Goal: Information Seeking & Learning: Check status

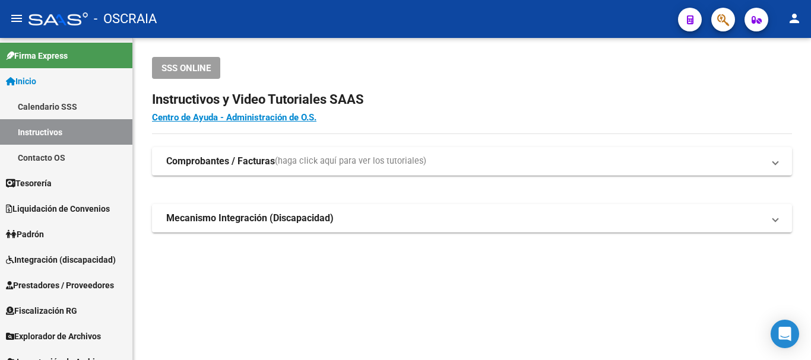
click at [716, 20] on button "button" at bounding box center [723, 20] width 24 height 24
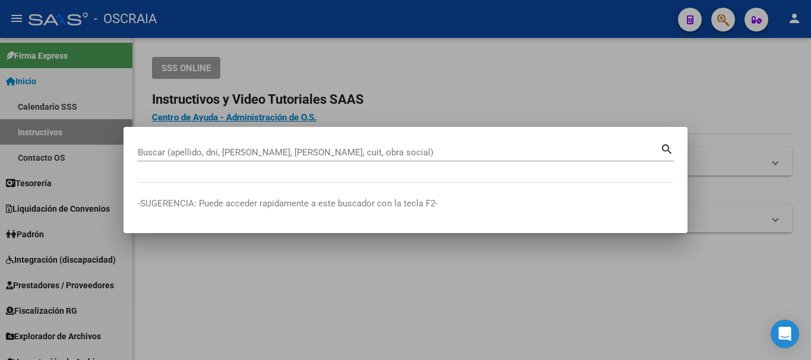
click at [279, 159] on div "Buscar (apellido, dni, [PERSON_NAME], [PERSON_NAME], cuit, obra social)" at bounding box center [399, 153] width 523 height 18
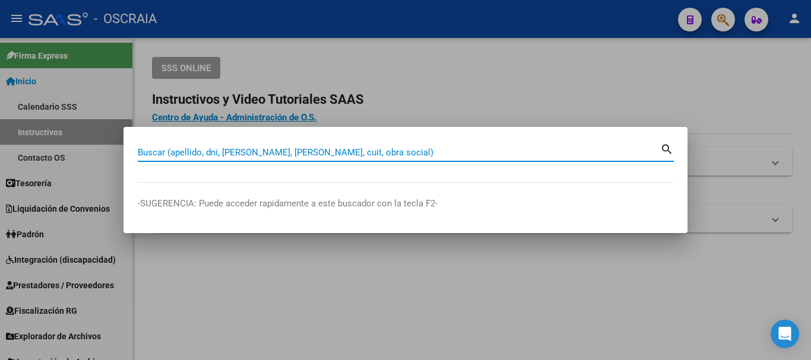
drag, startPoint x: 289, startPoint y: 153, endPoint x: 287, endPoint y: 146, distance: 7.3
click at [289, 146] on div "Buscar (apellido, dni, [PERSON_NAME], [PERSON_NAME], cuit, obra social)" at bounding box center [399, 153] width 523 height 18
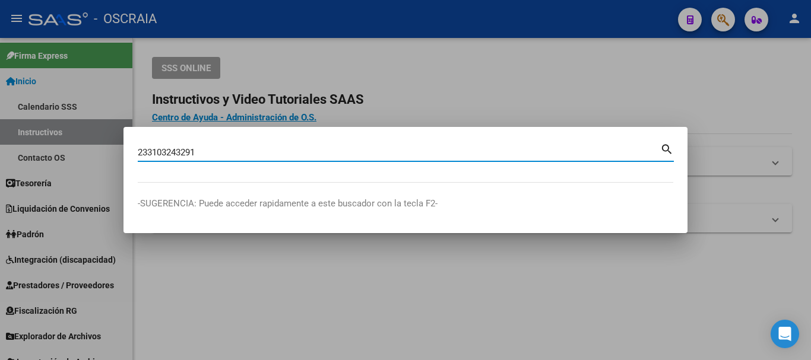
type input "233103243291"
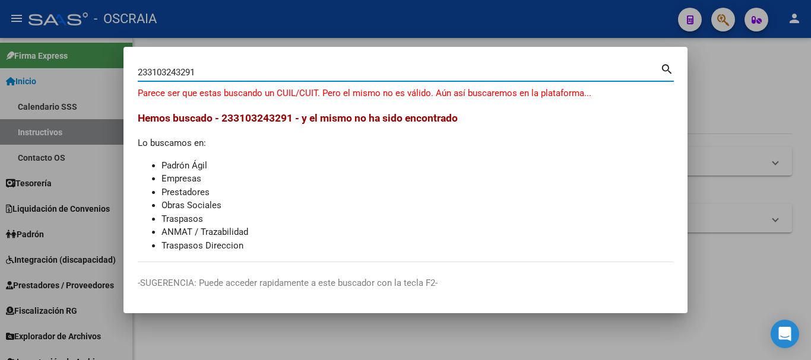
drag, startPoint x: 148, startPoint y: 74, endPoint x: 156, endPoint y: 74, distance: 8.3
click at [156, 74] on input "233103243291" at bounding box center [399, 72] width 523 height 11
click at [157, 72] on input "233103243291" at bounding box center [399, 72] width 523 height 11
click at [167, 74] on input "233103243291" at bounding box center [399, 72] width 523 height 11
drag, startPoint x: 176, startPoint y: 73, endPoint x: 202, endPoint y: 74, distance: 26.1
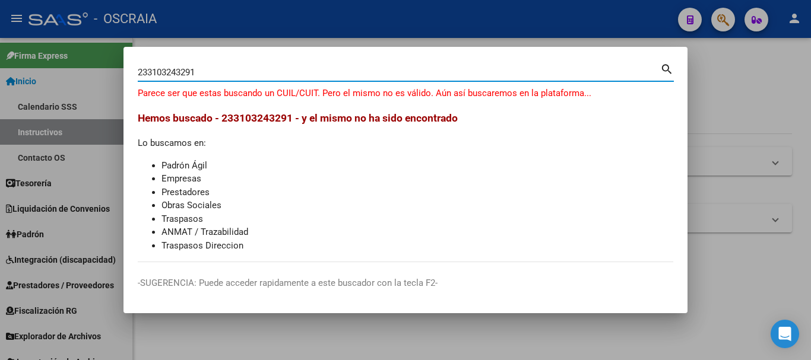
click at [202, 74] on input "233103243291" at bounding box center [399, 72] width 523 height 11
click at [227, 71] on input "233103243291" at bounding box center [399, 72] width 523 height 11
drag, startPoint x: 237, startPoint y: 72, endPoint x: 0, endPoint y: 74, distance: 236.9
click at [0, 74] on div "233103243291 Buscar (apellido, dni, cuil, nro traspaso, cuit, obra social) sear…" at bounding box center [405, 180] width 811 height 360
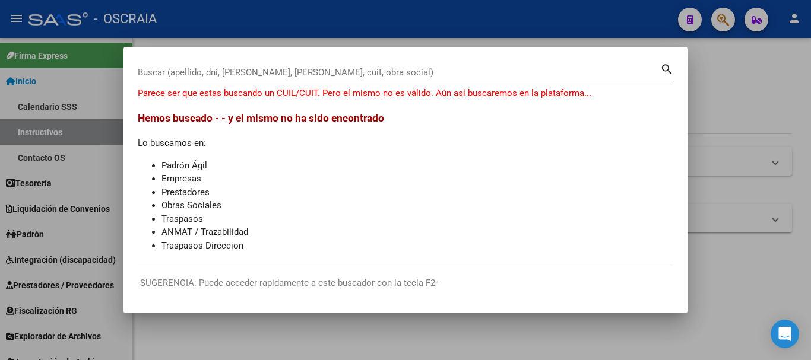
click at [340, 67] on div "Buscar (apellido, dni, [PERSON_NAME], [PERSON_NAME], cuit, obra social)" at bounding box center [399, 73] width 523 height 18
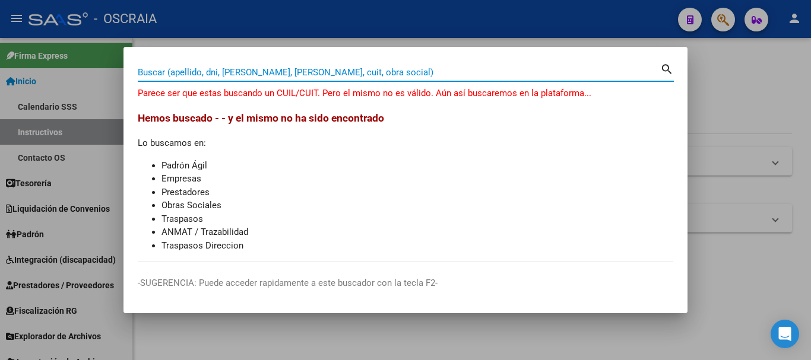
click at [319, 72] on input "Buscar (apellido, dni, [PERSON_NAME], [PERSON_NAME], cuit, obra social)" at bounding box center [399, 72] width 523 height 11
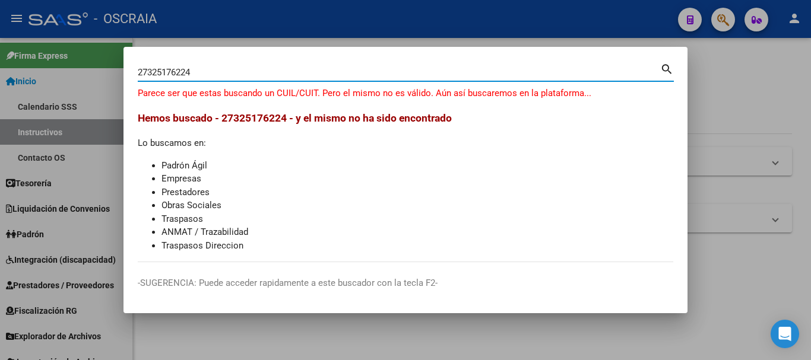
type input "27325176224"
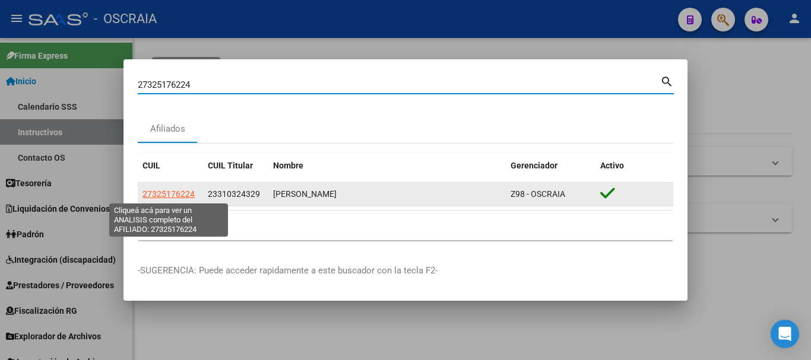
click at [158, 195] on span "27325176224" at bounding box center [169, 194] width 52 height 10
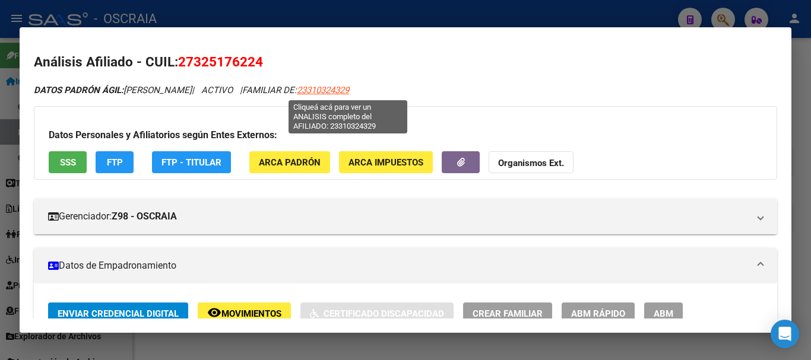
click at [344, 90] on span "23310324329" at bounding box center [323, 90] width 52 height 11
type textarea "23310324329"
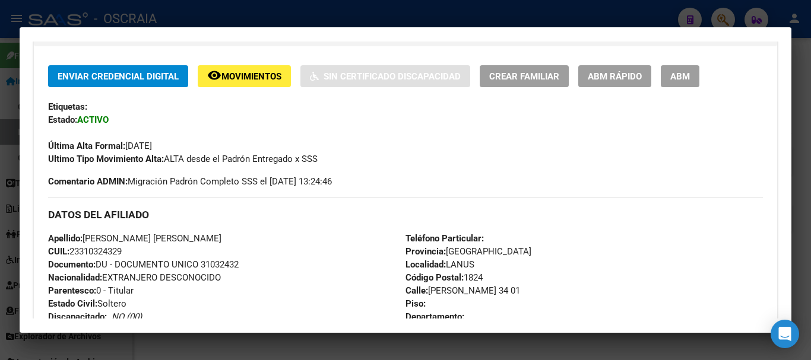
scroll to position [475, 0]
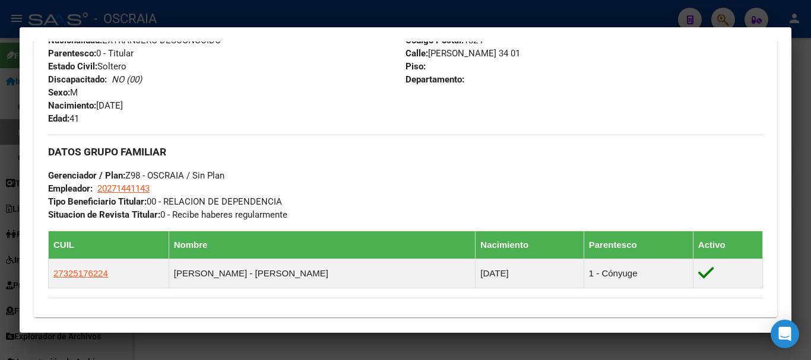
click at [345, 15] on div at bounding box center [405, 180] width 811 height 360
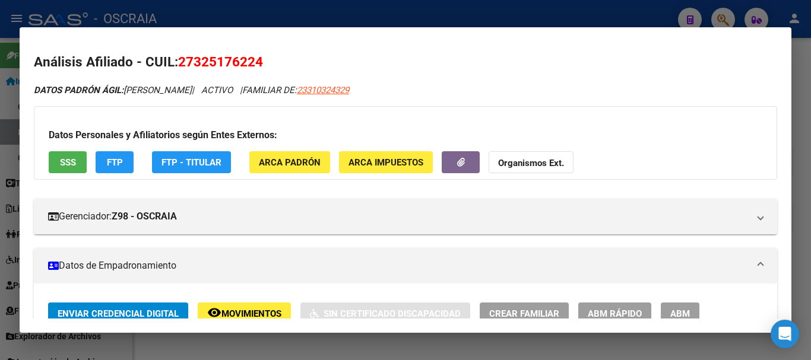
click at [264, 18] on div at bounding box center [405, 180] width 811 height 360
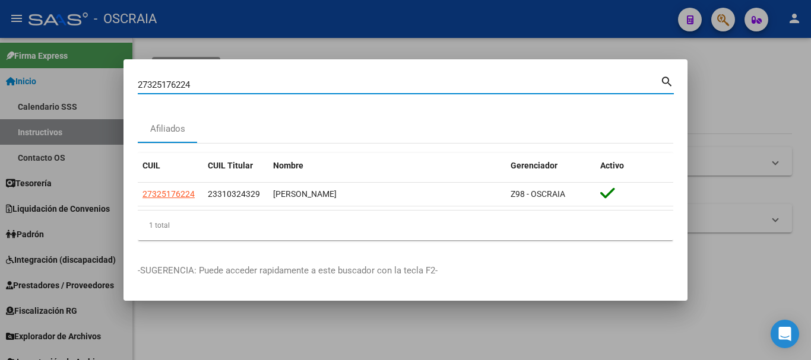
drag, startPoint x: 238, startPoint y: 88, endPoint x: 45, endPoint y: 89, distance: 193.0
click at [45, 89] on div "27325176224 Buscar (apellido, dni, cuil, nro traspaso, cuit, obra social) searc…" at bounding box center [405, 180] width 811 height 360
type input "20242969538"
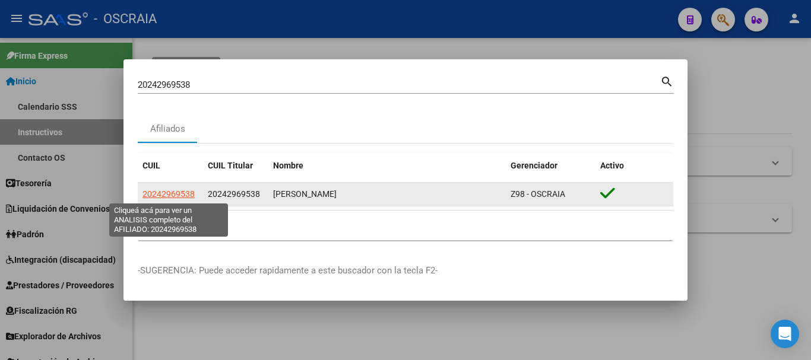
click at [155, 191] on span "20242969538" at bounding box center [169, 194] width 52 height 10
type textarea "20242969538"
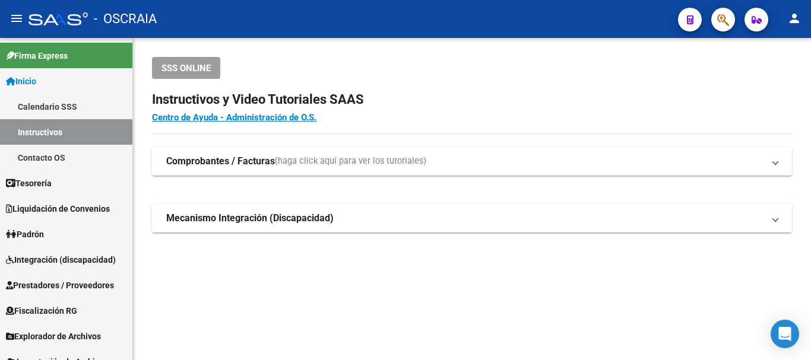
click at [722, 8] on span "button" at bounding box center [723, 20] width 12 height 24
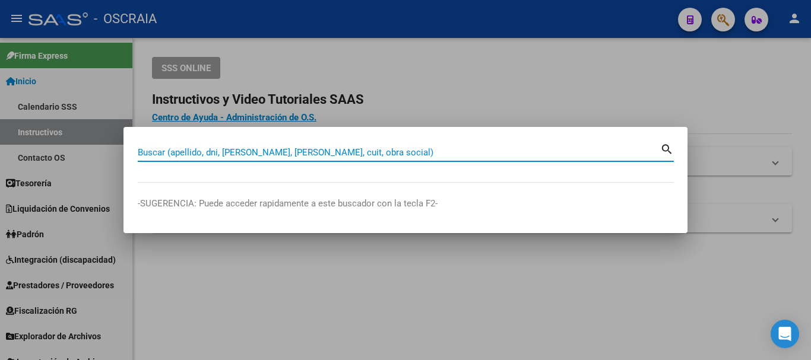
drag, startPoint x: 405, startPoint y: 156, endPoint x: 404, endPoint y: 144, distance: 11.9
click at [404, 153] on input "Buscar (apellido, dni, [PERSON_NAME], [PERSON_NAME], cuit, obra social)" at bounding box center [399, 152] width 523 height 11
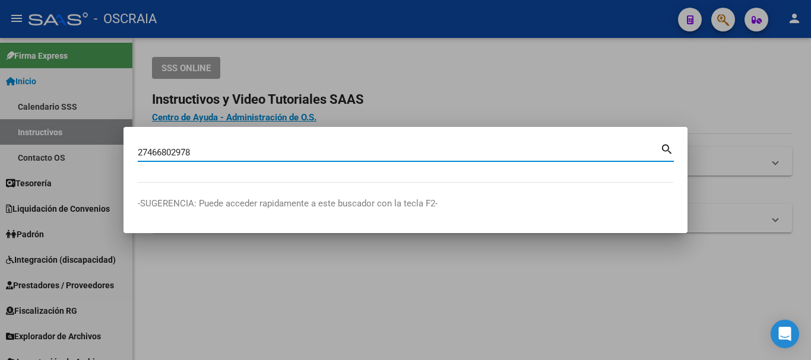
type input "27466802978"
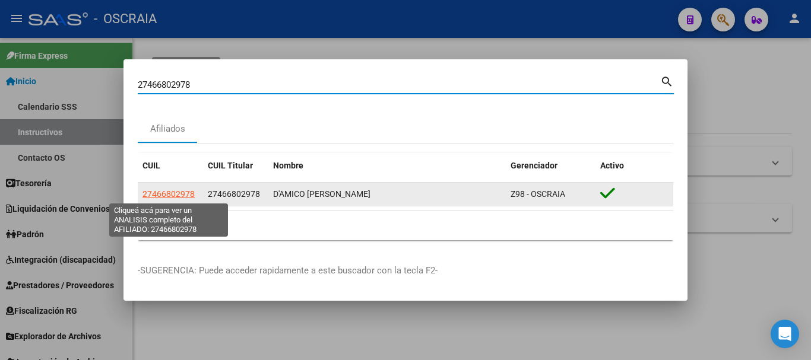
click at [163, 193] on span "27466802978" at bounding box center [169, 194] width 52 height 10
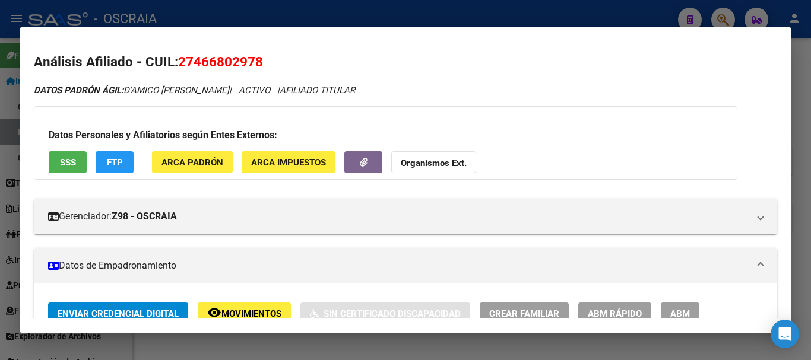
scroll to position [577, 0]
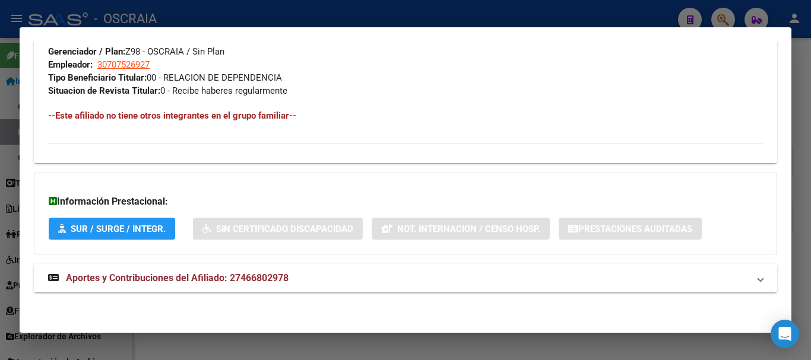
click at [291, 271] on mat-panel-title "Aportes y Contribuciones del Afiliado: 27466802978" at bounding box center [398, 278] width 701 height 14
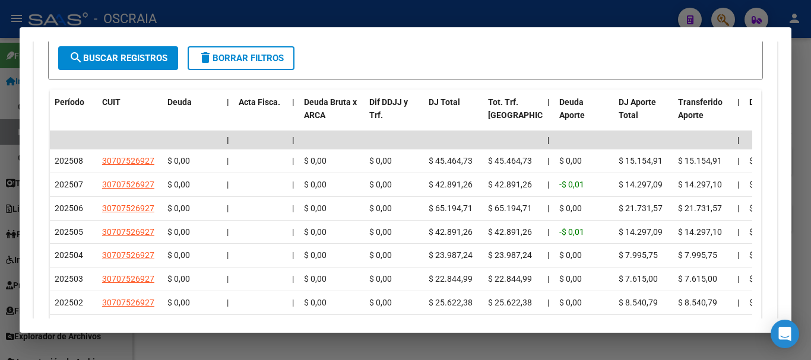
scroll to position [637, 0]
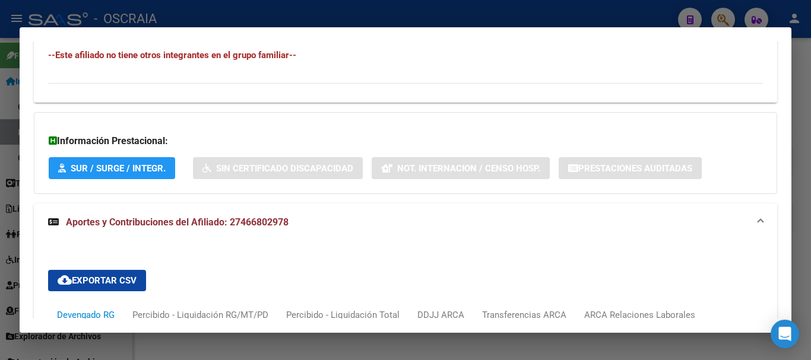
click at [519, 20] on div at bounding box center [405, 180] width 811 height 360
